Goal: Information Seeking & Learning: Check status

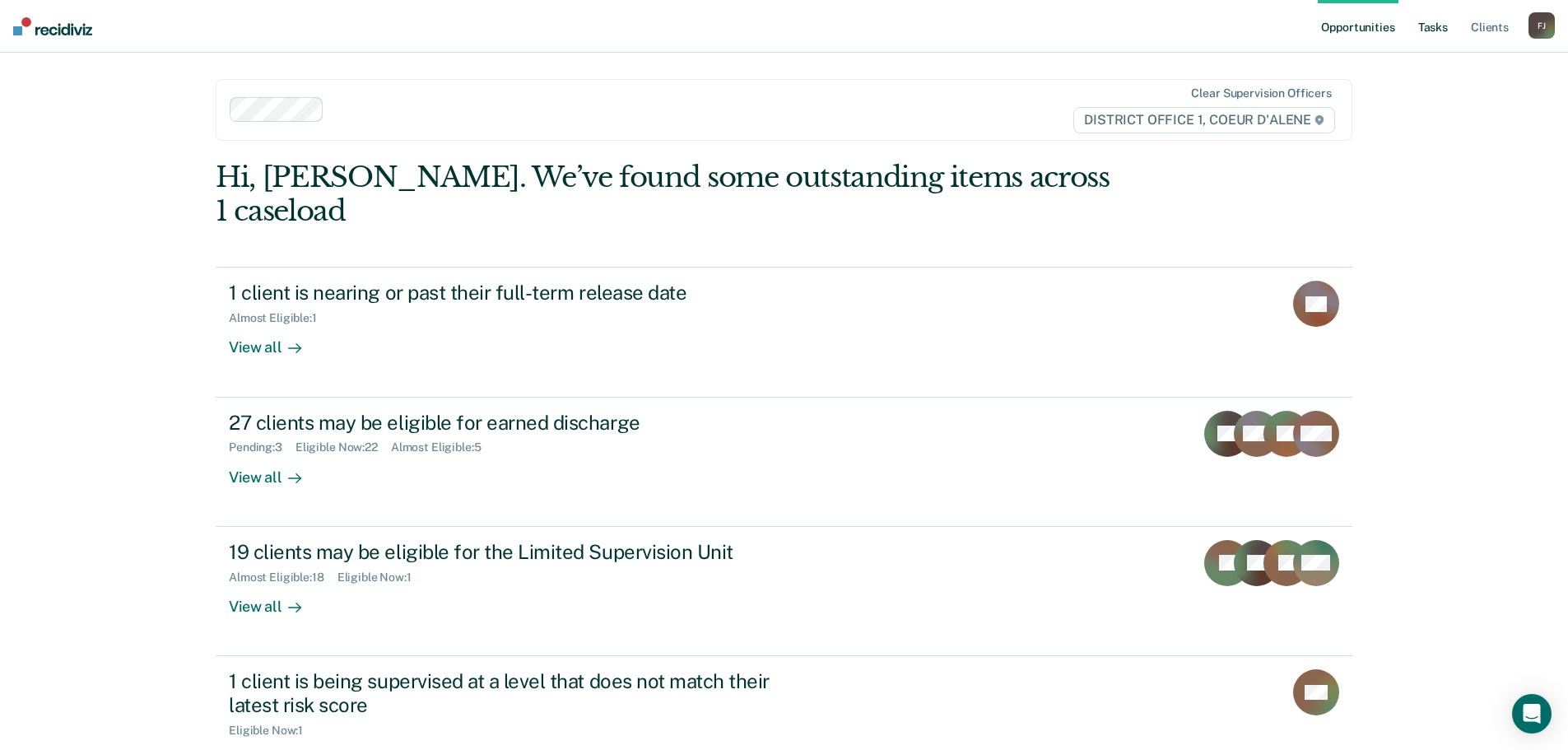
click at [1437, 27] on link "Tasks" at bounding box center [1433, 27] width 37 height 53
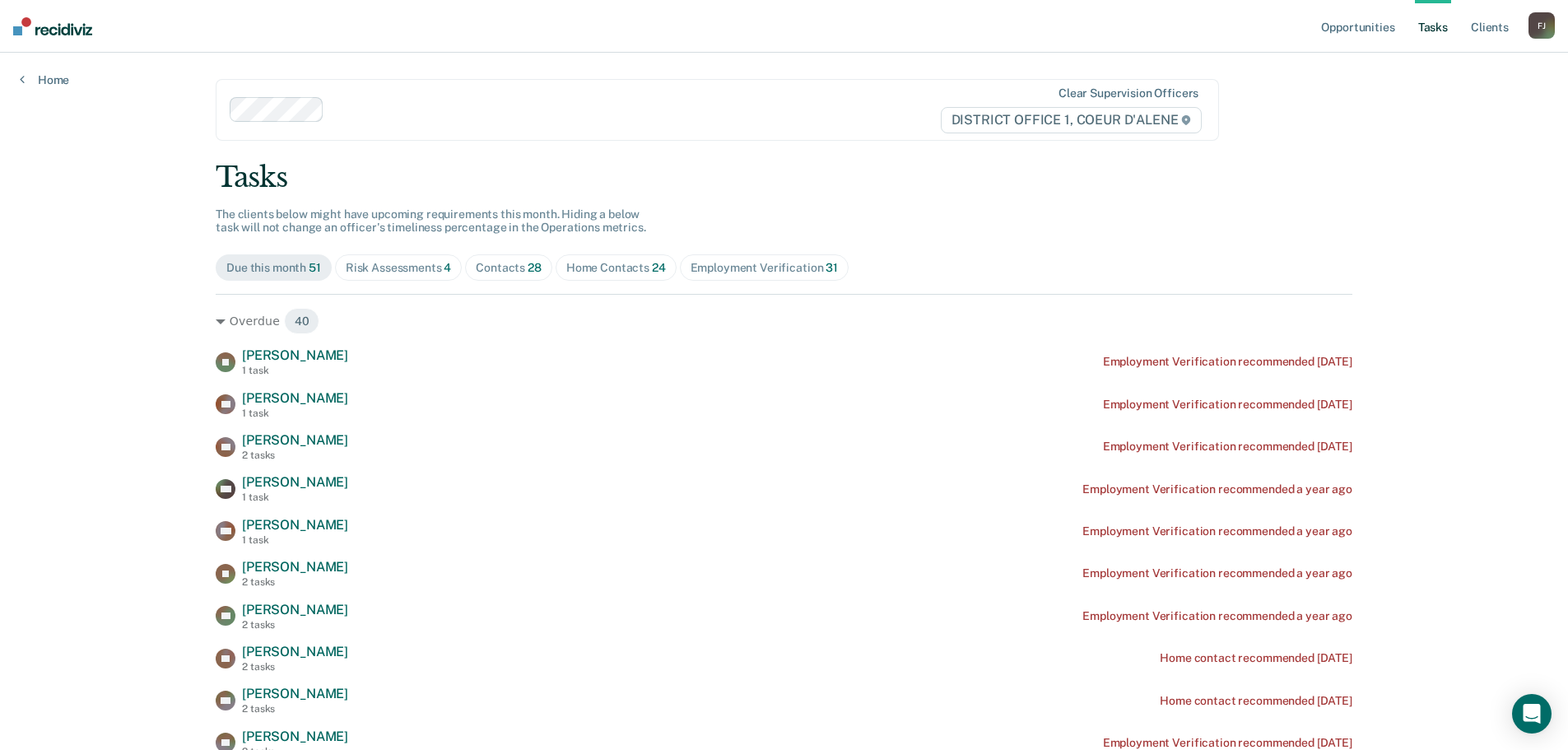
click at [614, 268] on div "Home Contacts 24" at bounding box center [615, 267] width 100 height 14
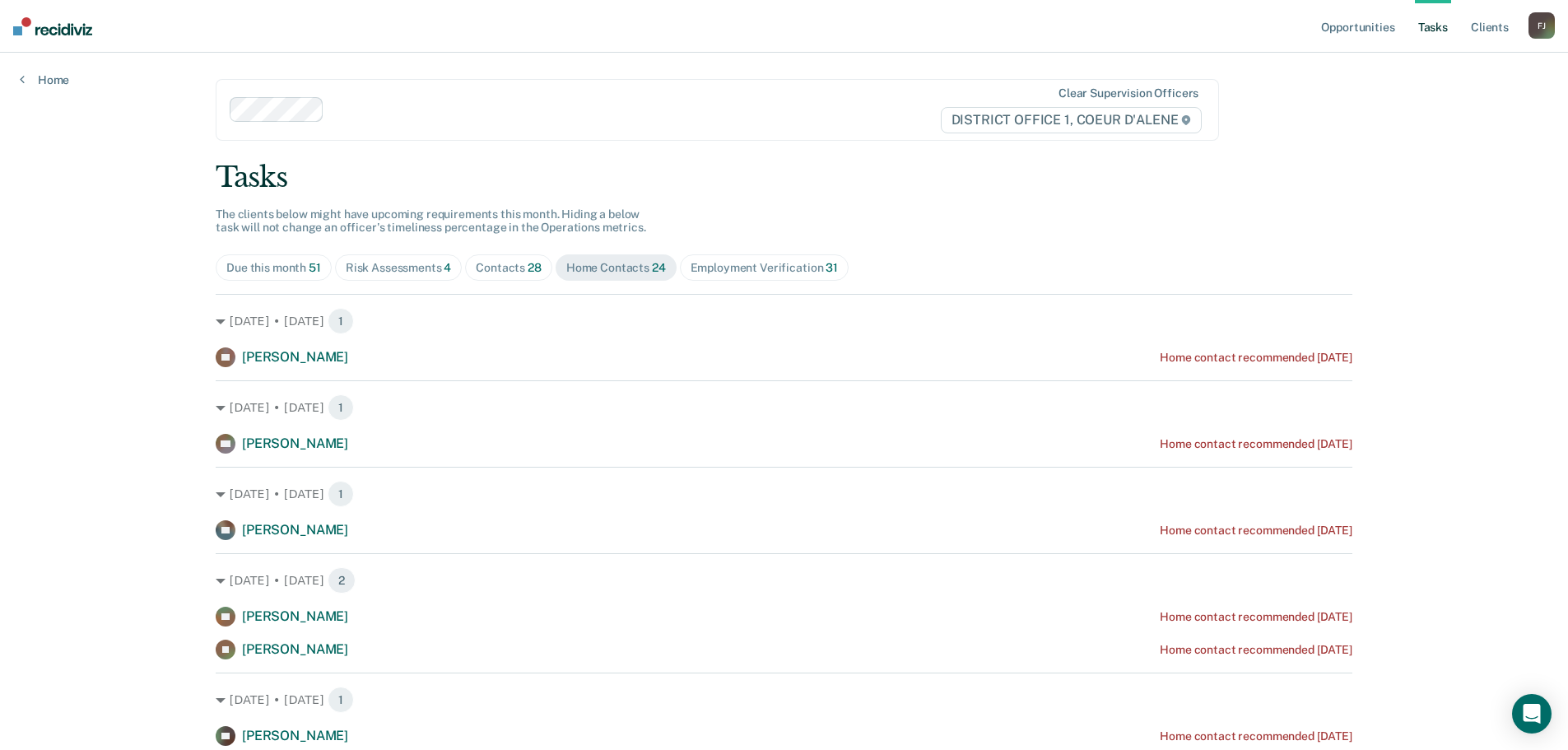
click at [1429, 30] on link "Tasks" at bounding box center [1433, 27] width 37 height 53
click at [1345, 23] on link "Opportunities" at bounding box center [1357, 27] width 80 height 53
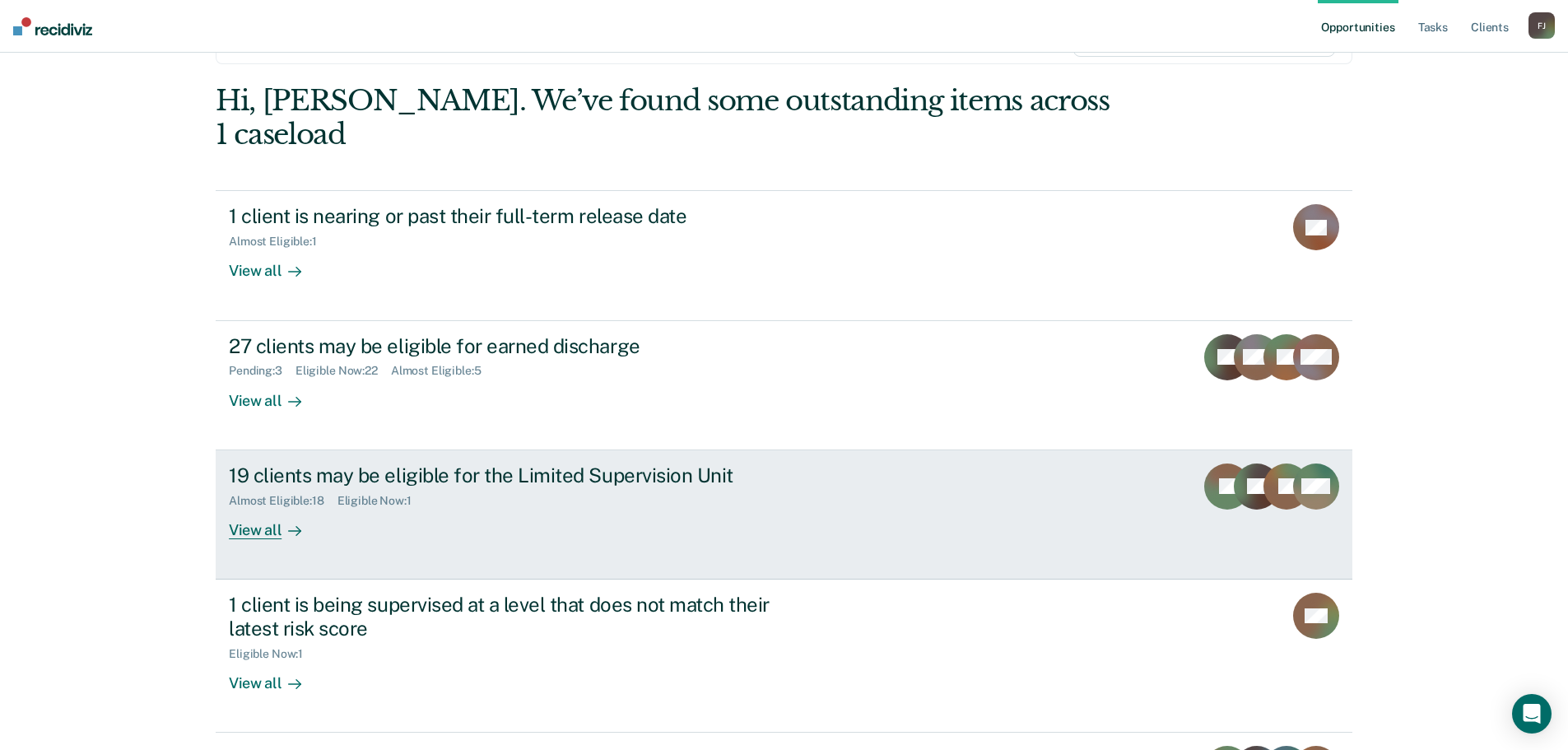
scroll to position [220, 0]
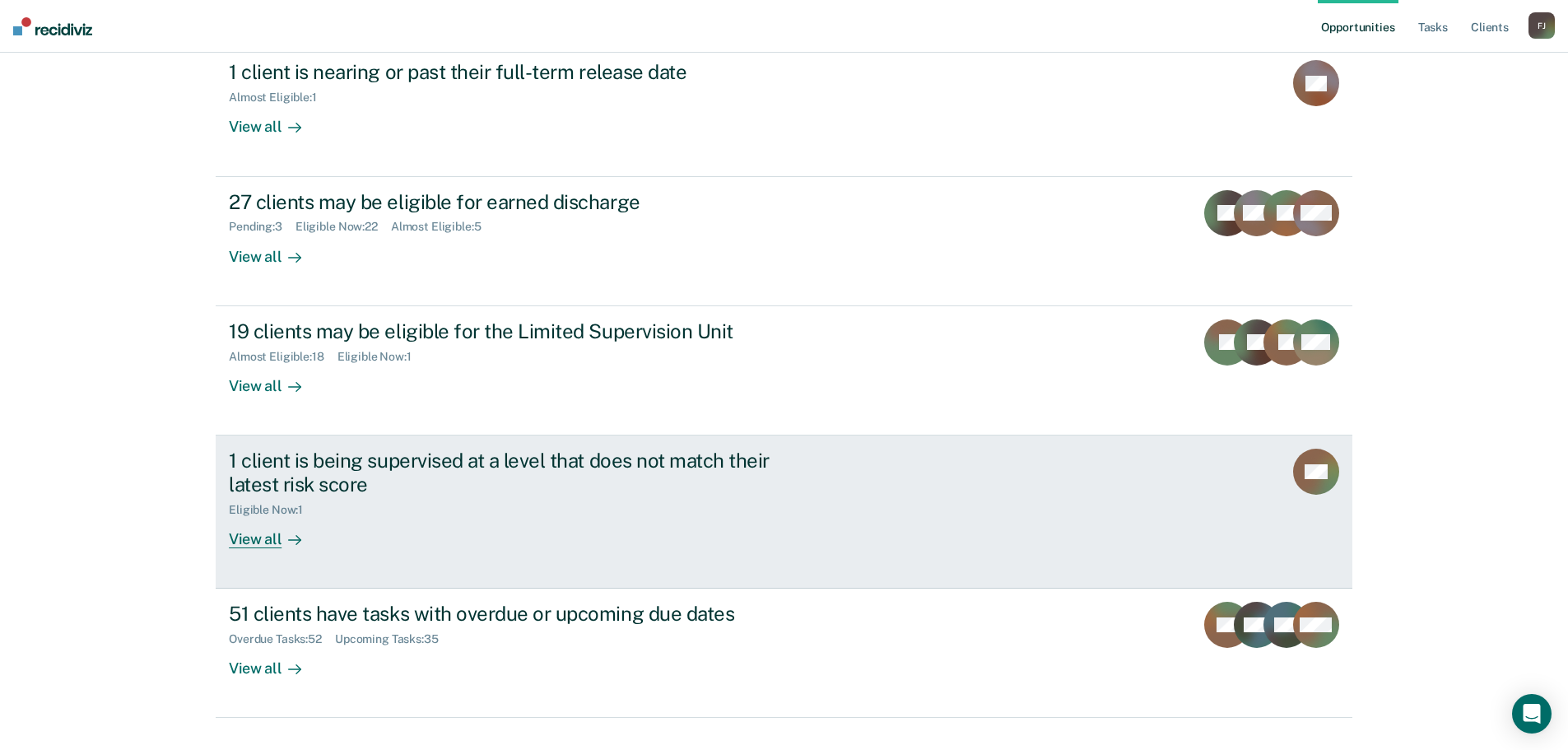
click at [466, 483] on div "1 client is being supervised at a level that does not match their latest risk s…" at bounding box center [537, 498] width 617 height 100
